Goal: Transaction & Acquisition: Purchase product/service

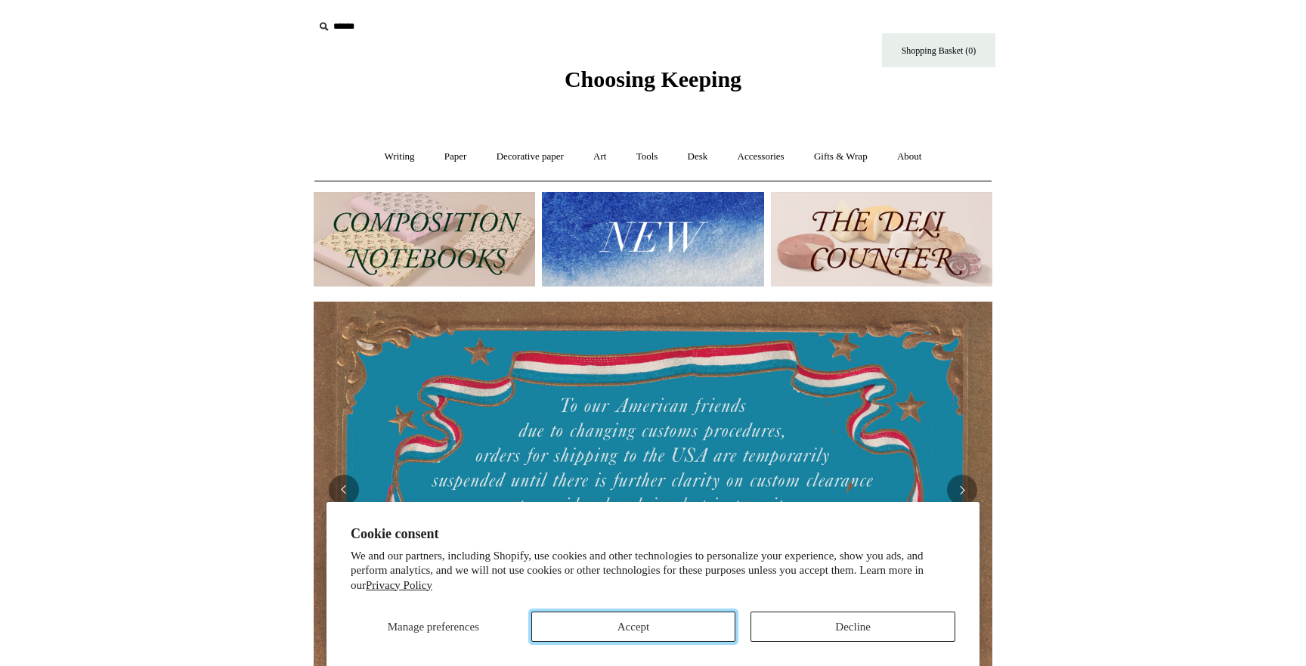
click at [701, 617] on button "Accept" at bounding box center [633, 626] width 205 height 30
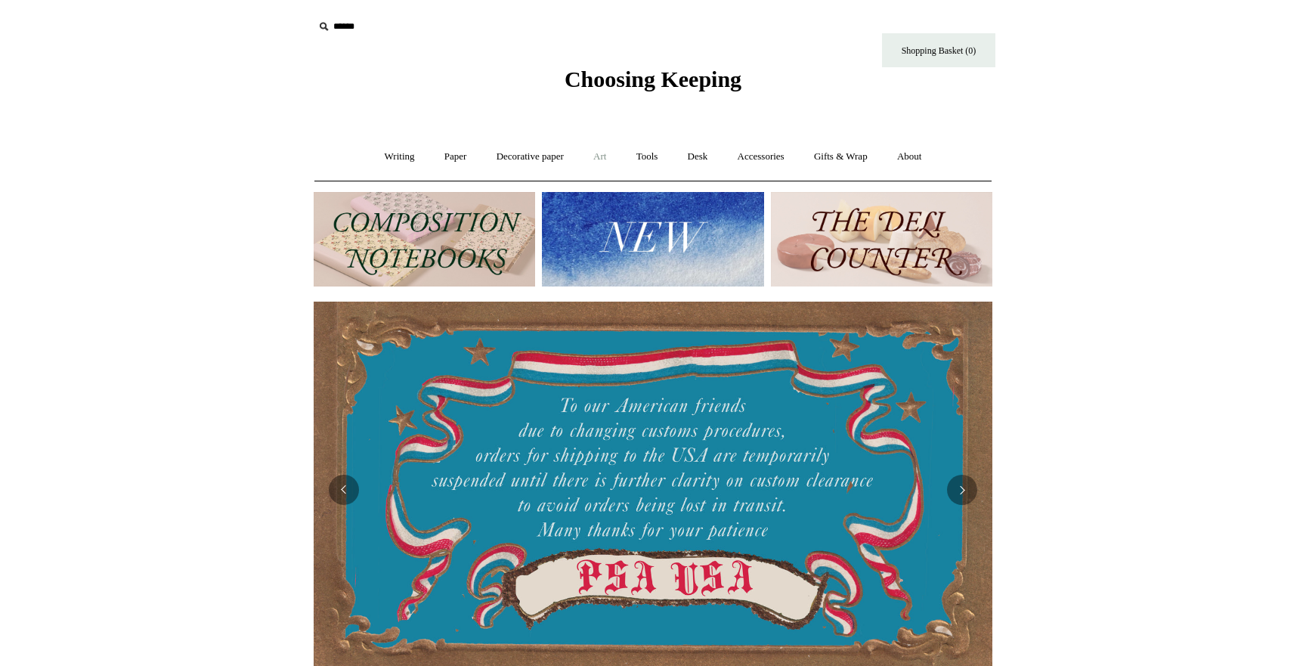
click at [593, 153] on link "Art +" at bounding box center [600, 157] width 40 height 40
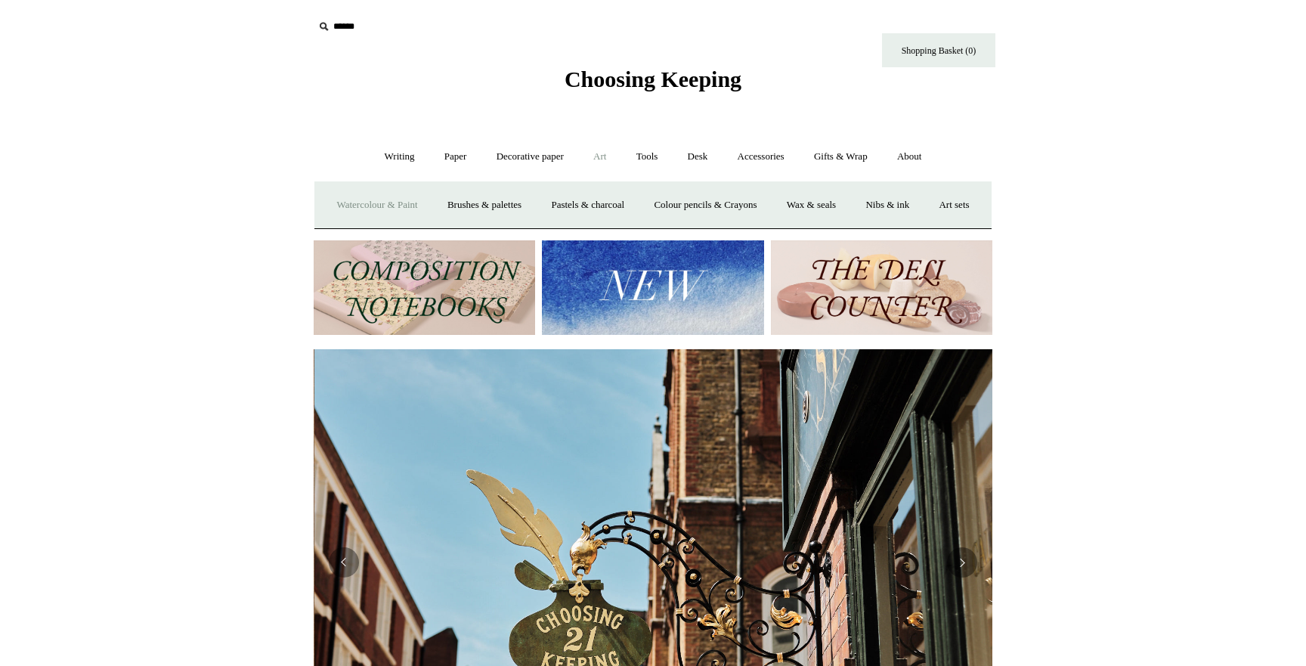
scroll to position [0, 679]
click at [424, 207] on link "Watercolour & Paint" at bounding box center [377, 205] width 108 height 40
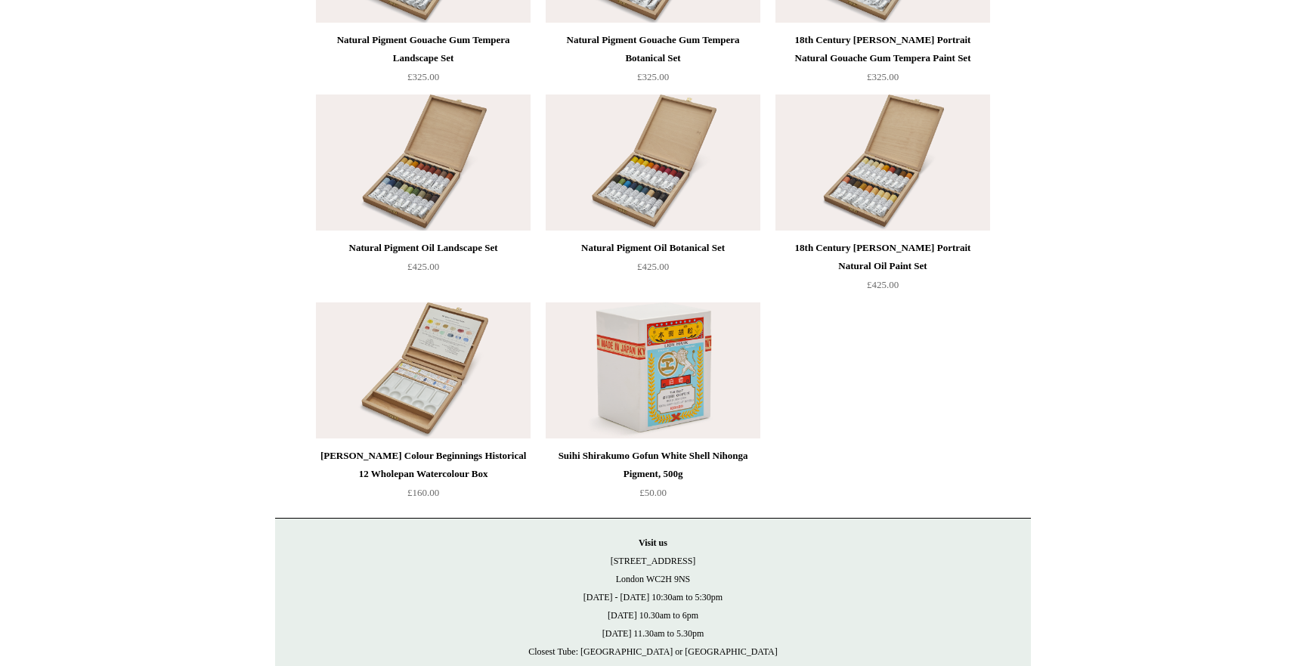
scroll to position [3100, 0]
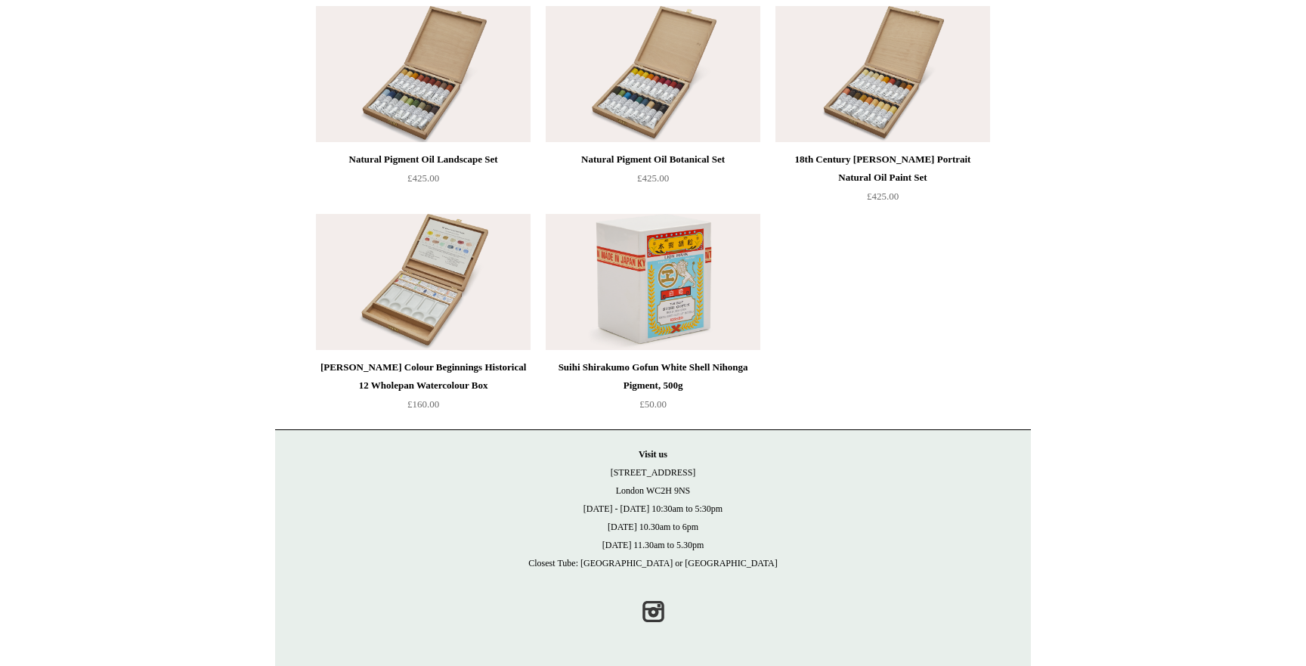
click at [614, 297] on img at bounding box center [653, 282] width 215 height 136
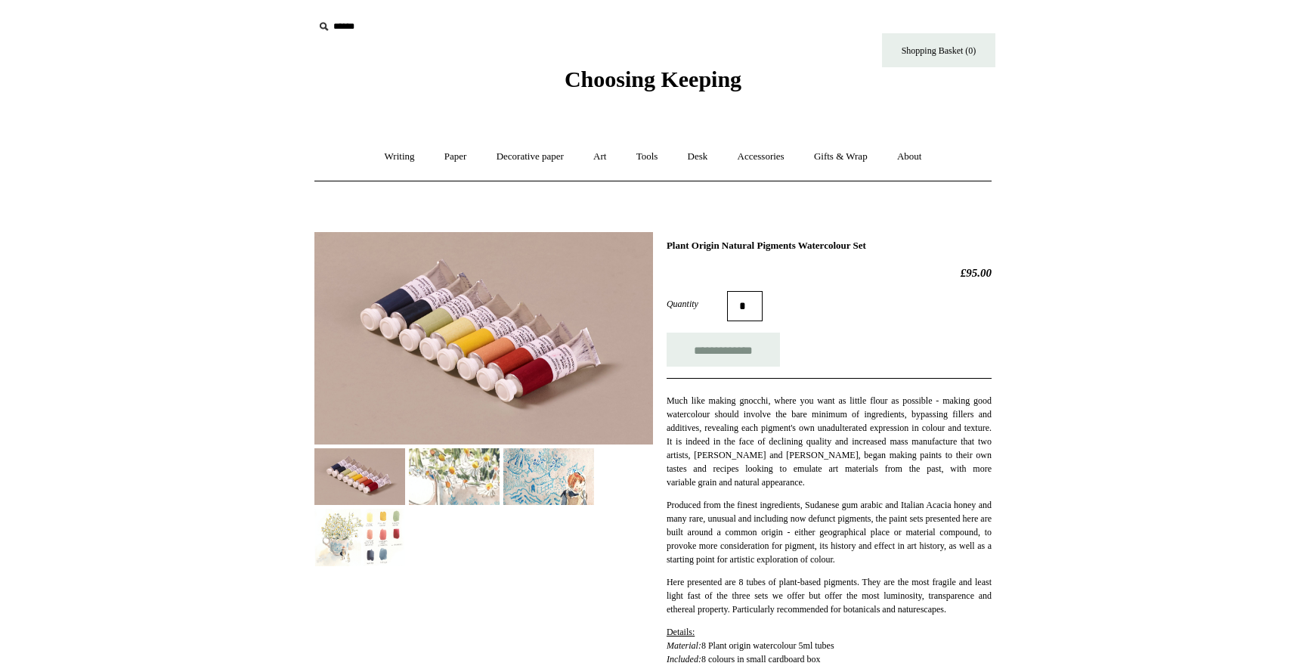
click at [470, 465] on img at bounding box center [454, 476] width 91 height 57
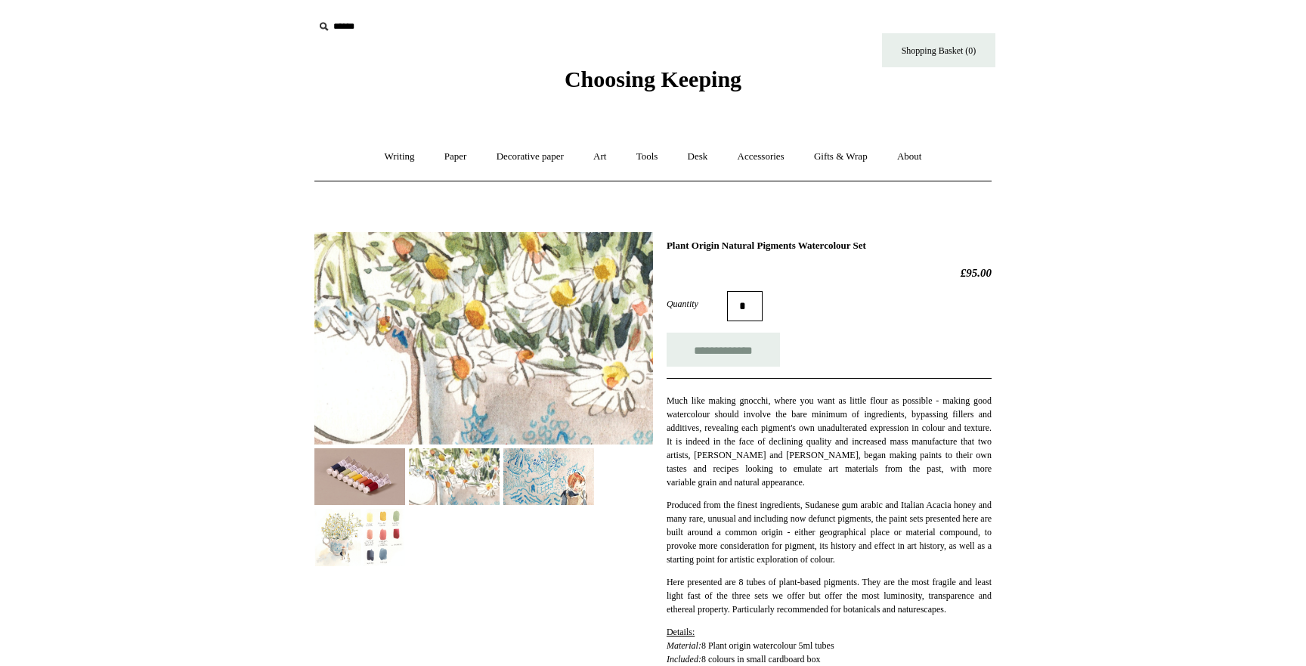
click at [540, 474] on img at bounding box center [548, 476] width 91 height 57
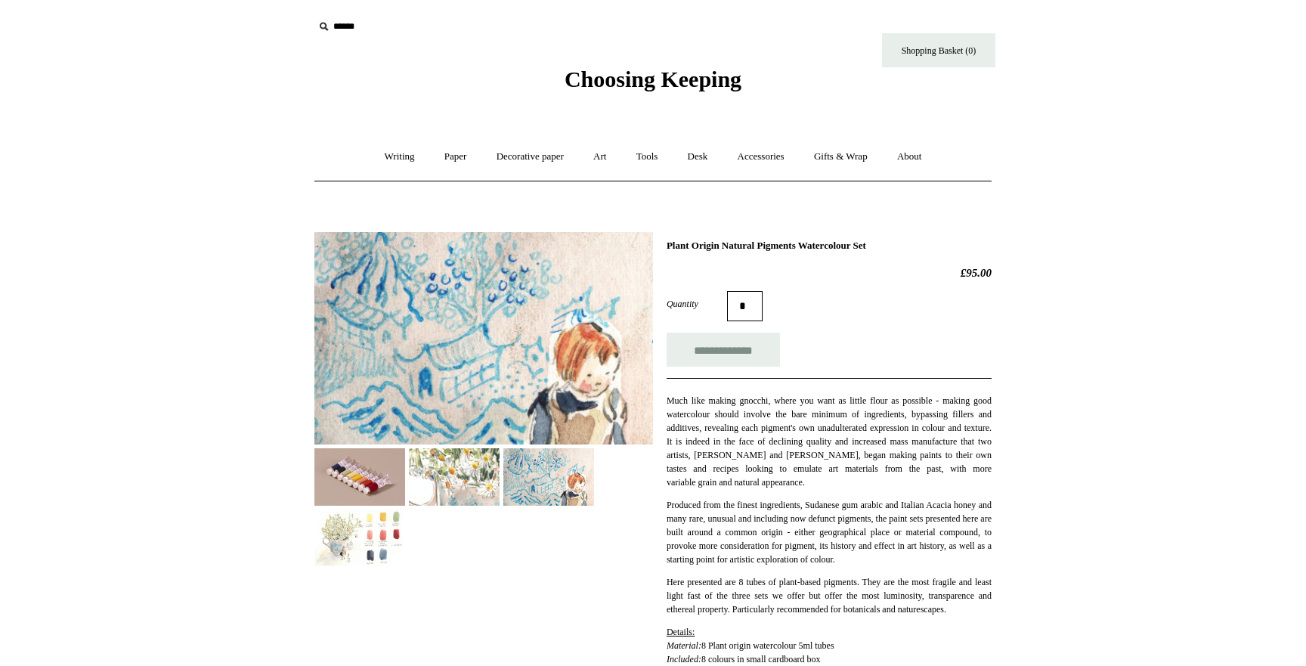
click at [378, 475] on img at bounding box center [359, 476] width 91 height 57
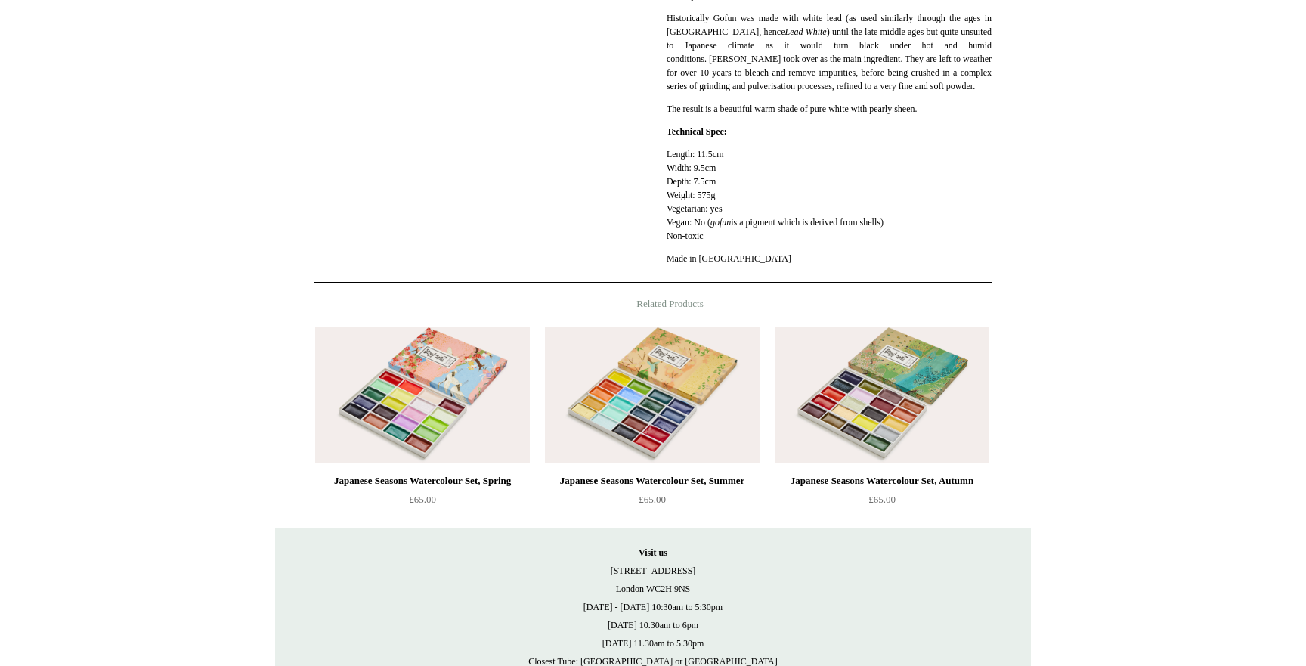
scroll to position [708, 0]
